Goal: Task Accomplishment & Management: Manage account settings

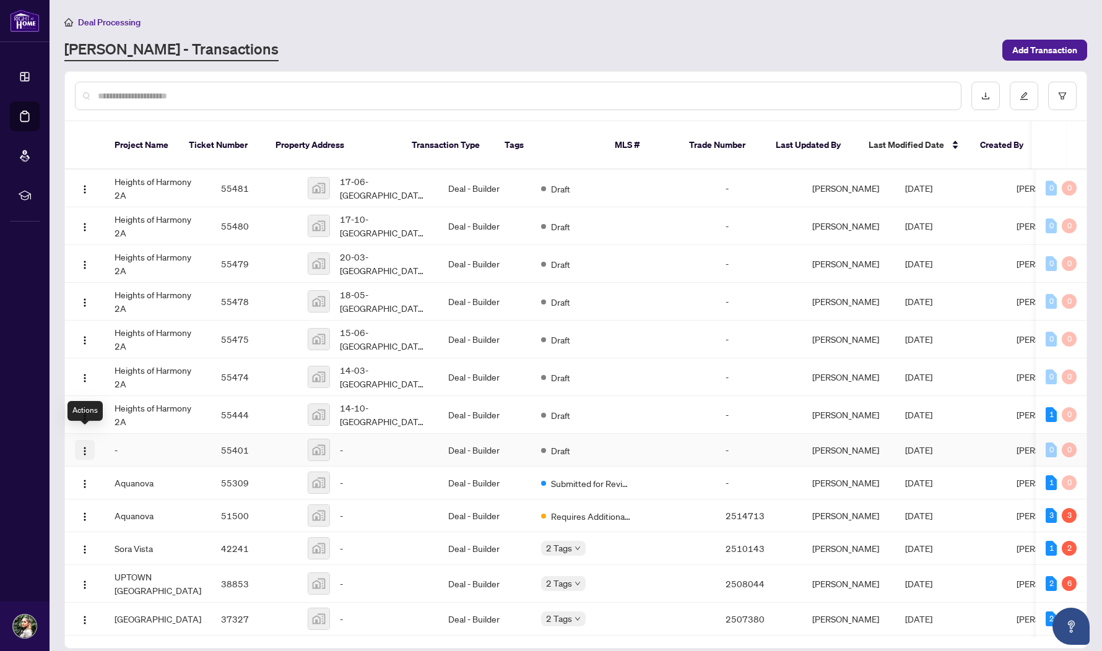
click at [87, 446] on img "button" at bounding box center [85, 451] width 10 height 10
click at [87, 373] on img "button" at bounding box center [85, 378] width 10 height 10
click at [91, 515] on button "button" at bounding box center [85, 516] width 20 height 20
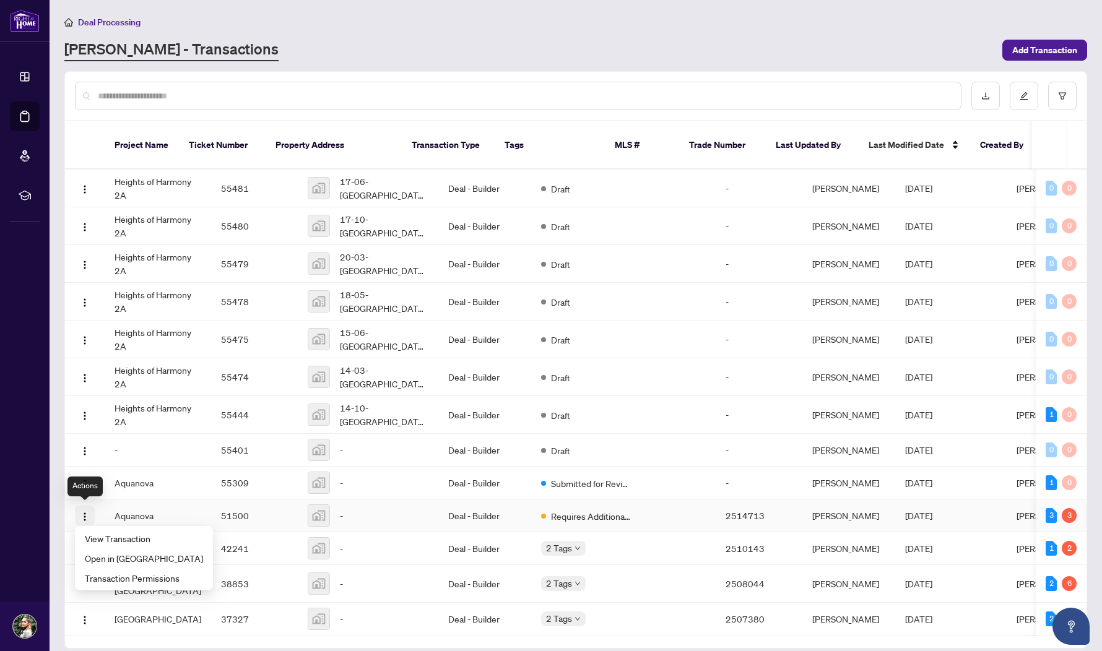
click at [91, 515] on button "button" at bounding box center [85, 516] width 20 height 20
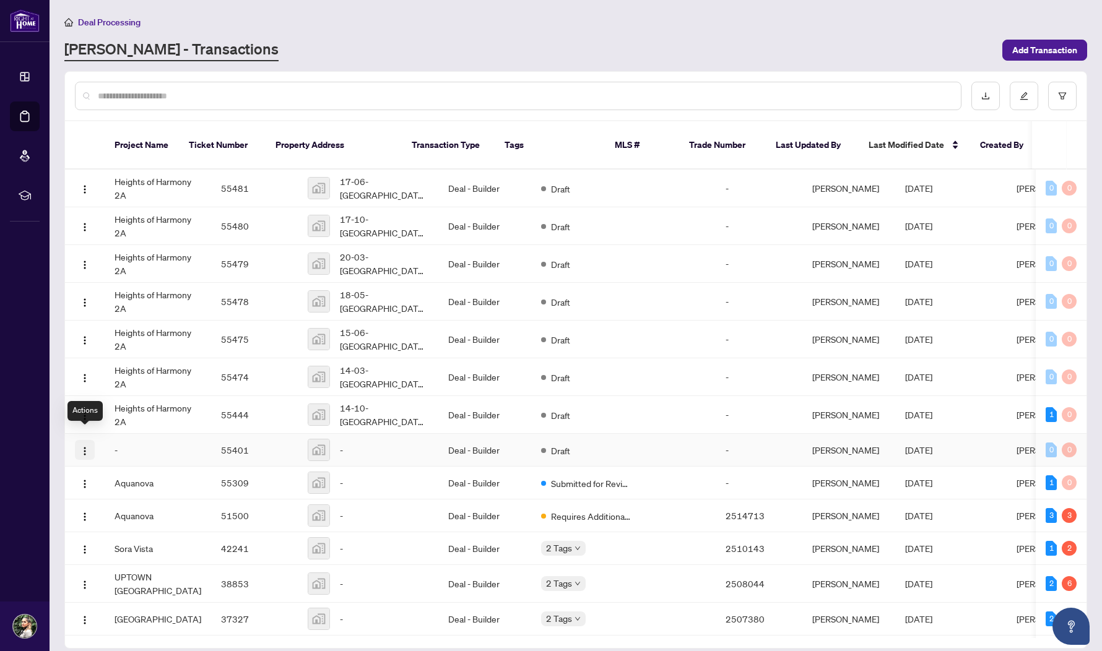
click at [92, 440] on button "button" at bounding box center [85, 450] width 20 height 20
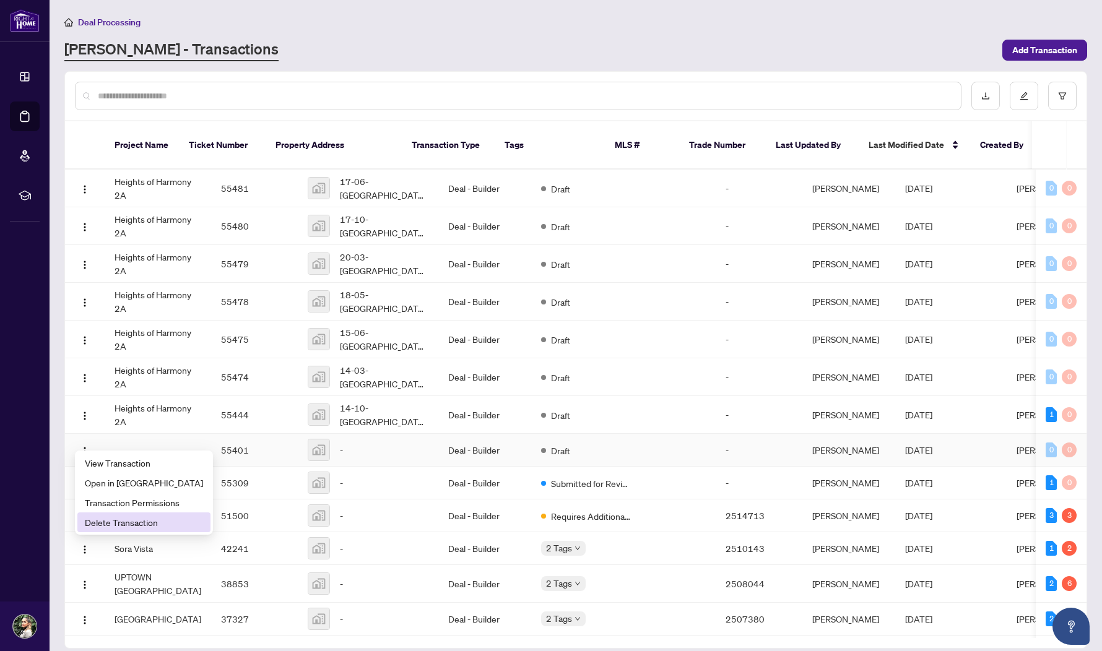
click at [115, 525] on span "Delete Transaction" at bounding box center [144, 523] width 118 height 14
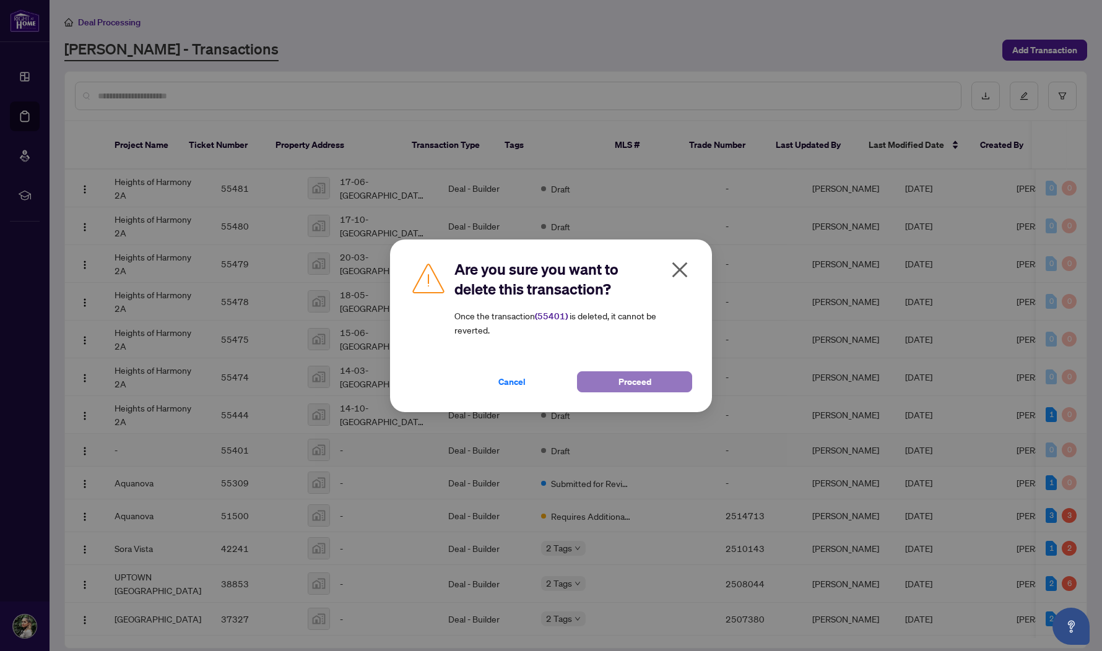
click at [623, 385] on span "Proceed" at bounding box center [635, 382] width 33 height 20
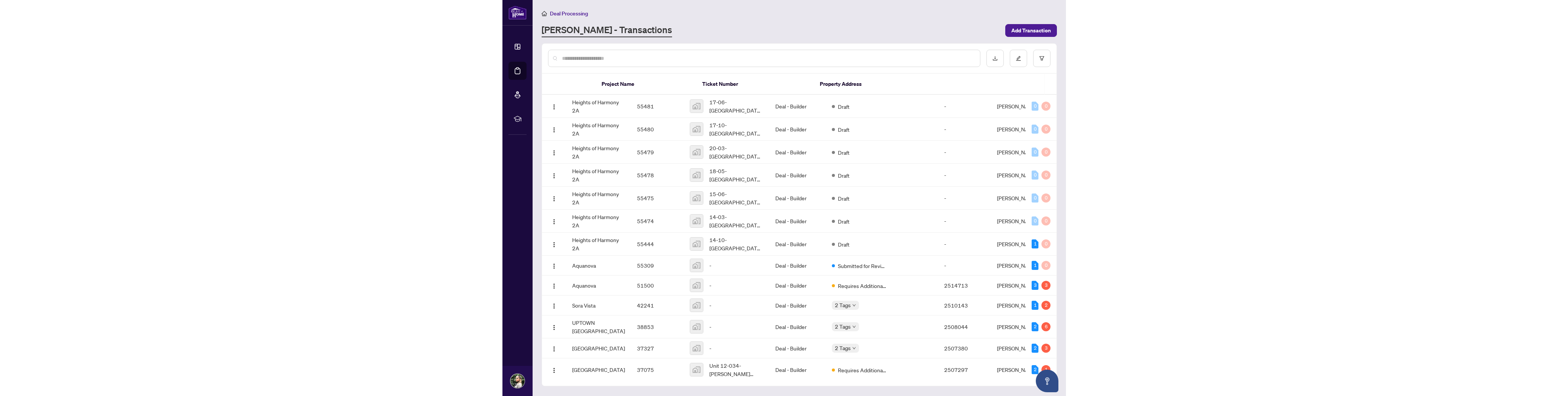
scroll to position [2, 0]
